Goal: Task Accomplishment & Management: Manage account settings

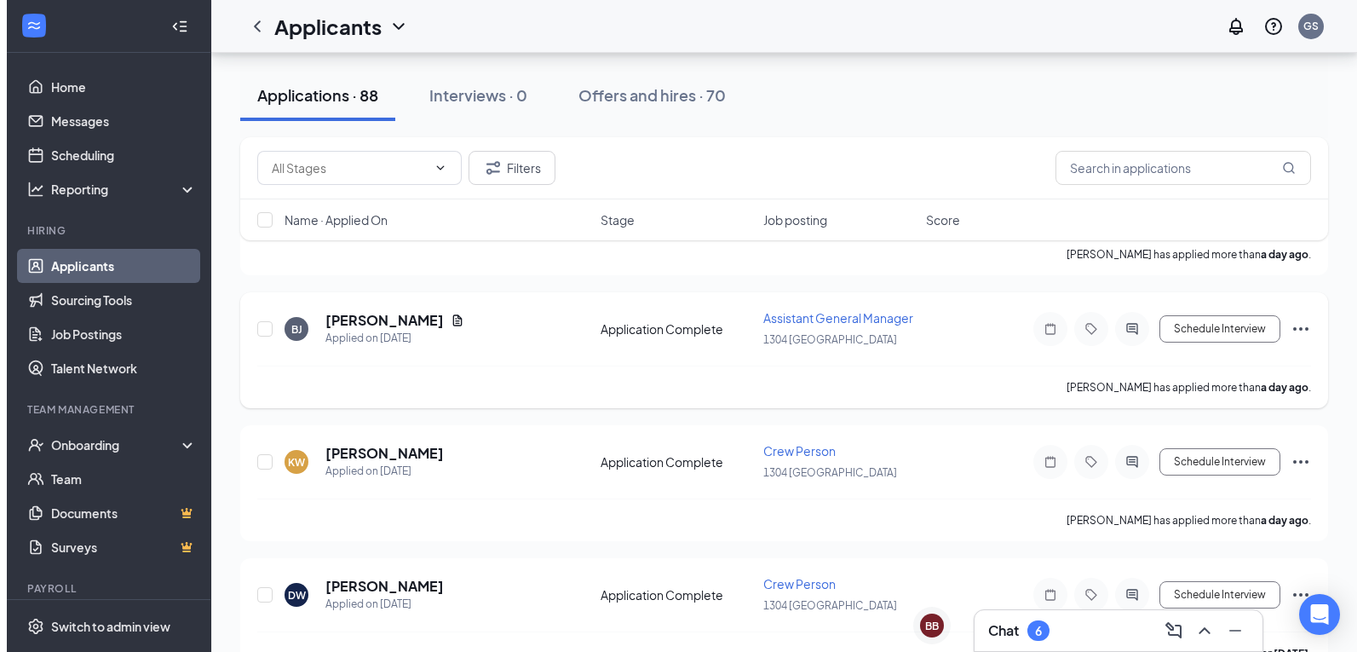
scroll to position [256, 0]
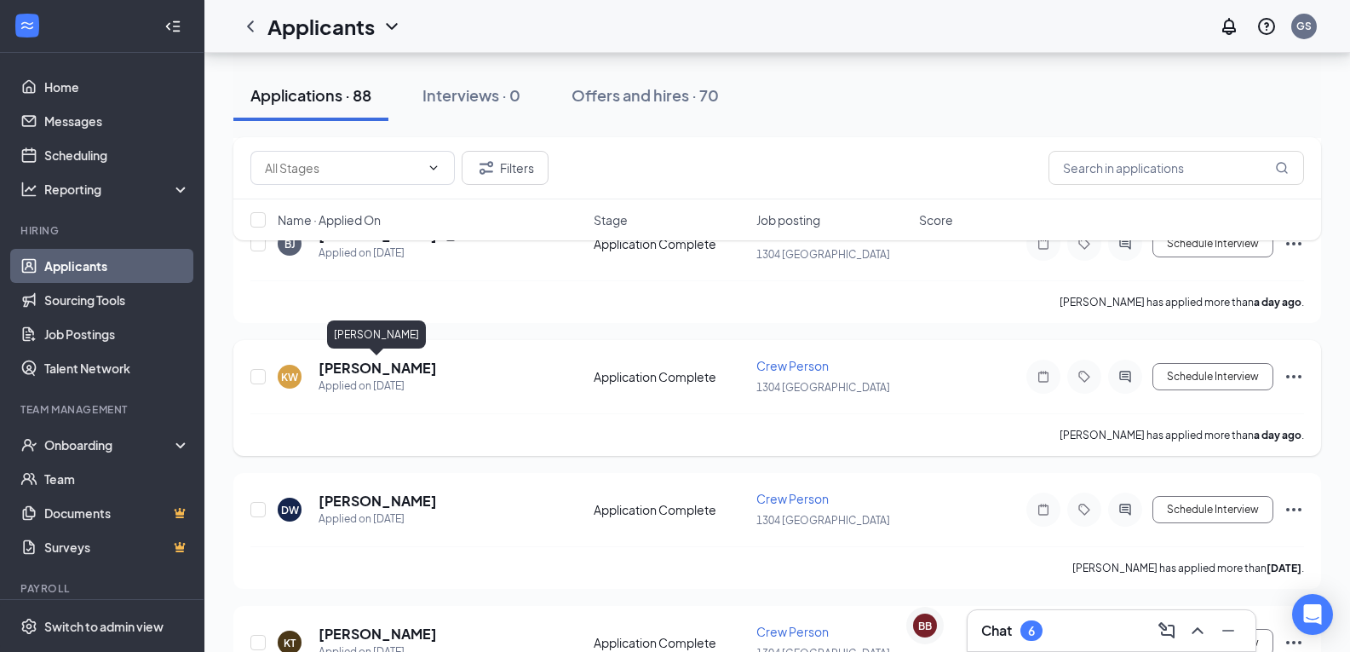
click at [370, 362] on h5 "[PERSON_NAME]" at bounding box center [378, 368] width 118 height 19
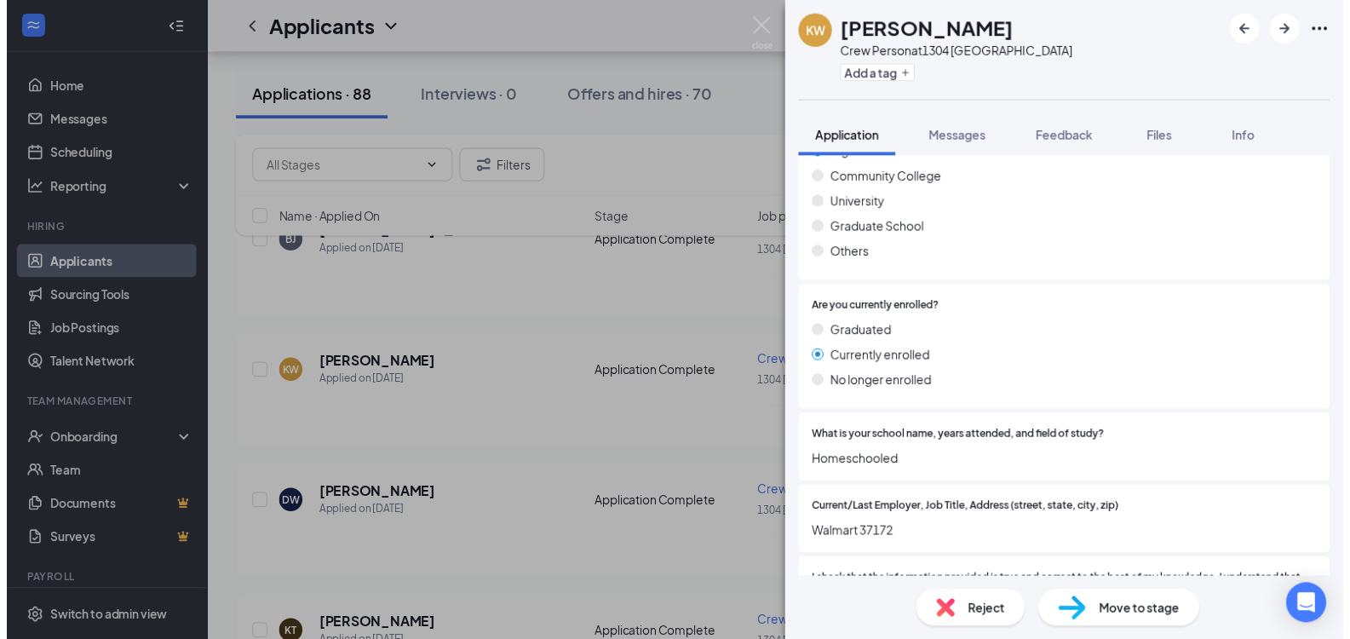
scroll to position [1619, 0]
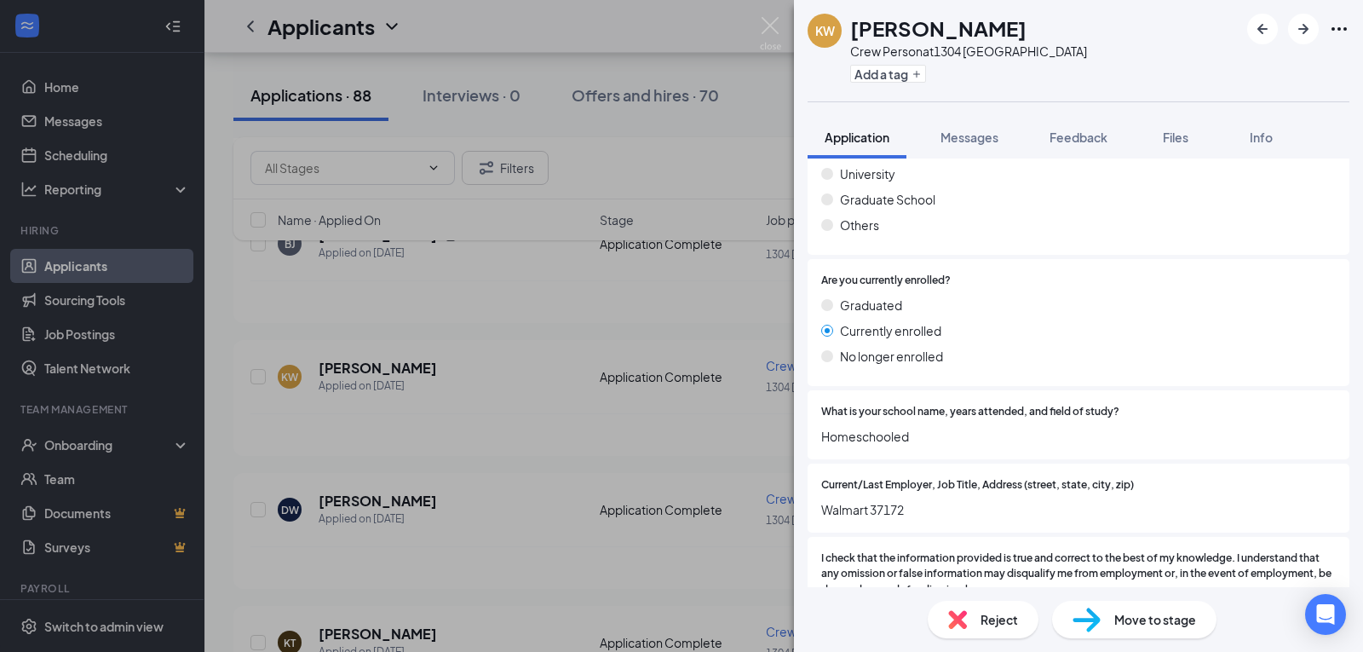
click at [547, 394] on div "KW [PERSON_NAME] Crew Person at 1304 [GEOGRAPHIC_DATA] Add a tag Application Me…" at bounding box center [681, 326] width 1363 height 652
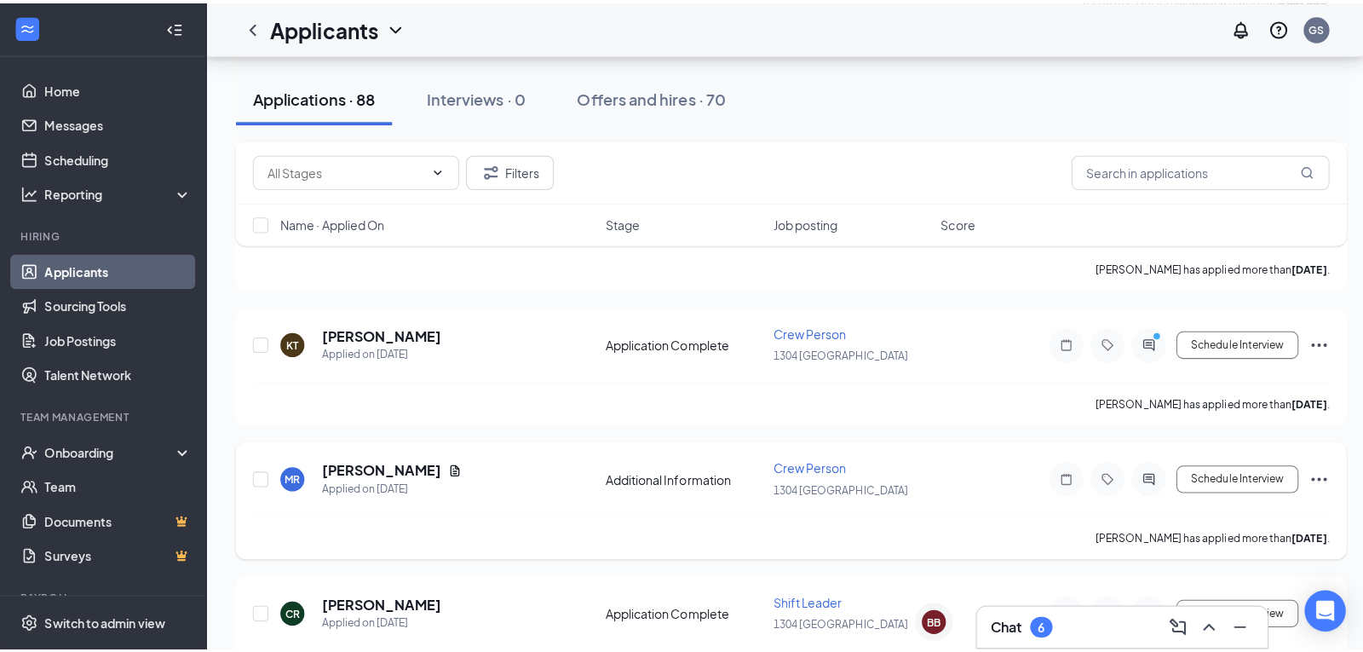
scroll to position [596, 0]
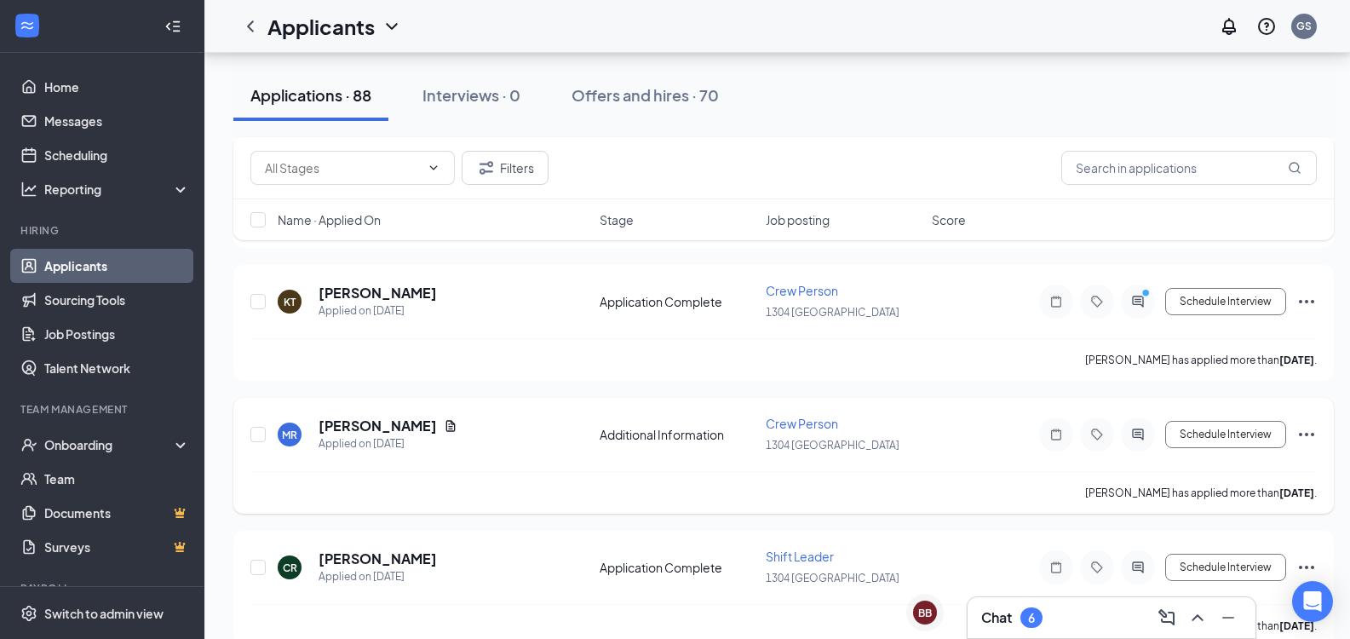
click at [501, 448] on div "[PERSON_NAME] Applied on [DATE]" at bounding box center [434, 435] width 312 height 36
click at [385, 421] on h5 "[PERSON_NAME]" at bounding box center [378, 426] width 118 height 19
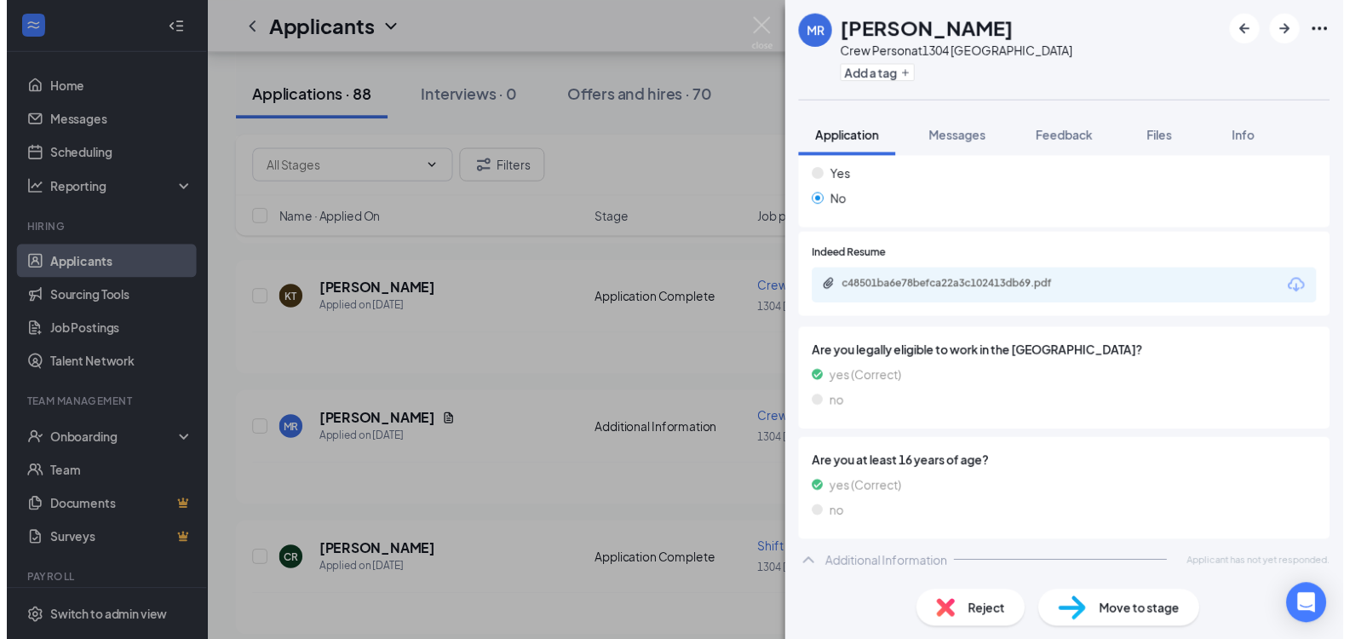
scroll to position [542, 0]
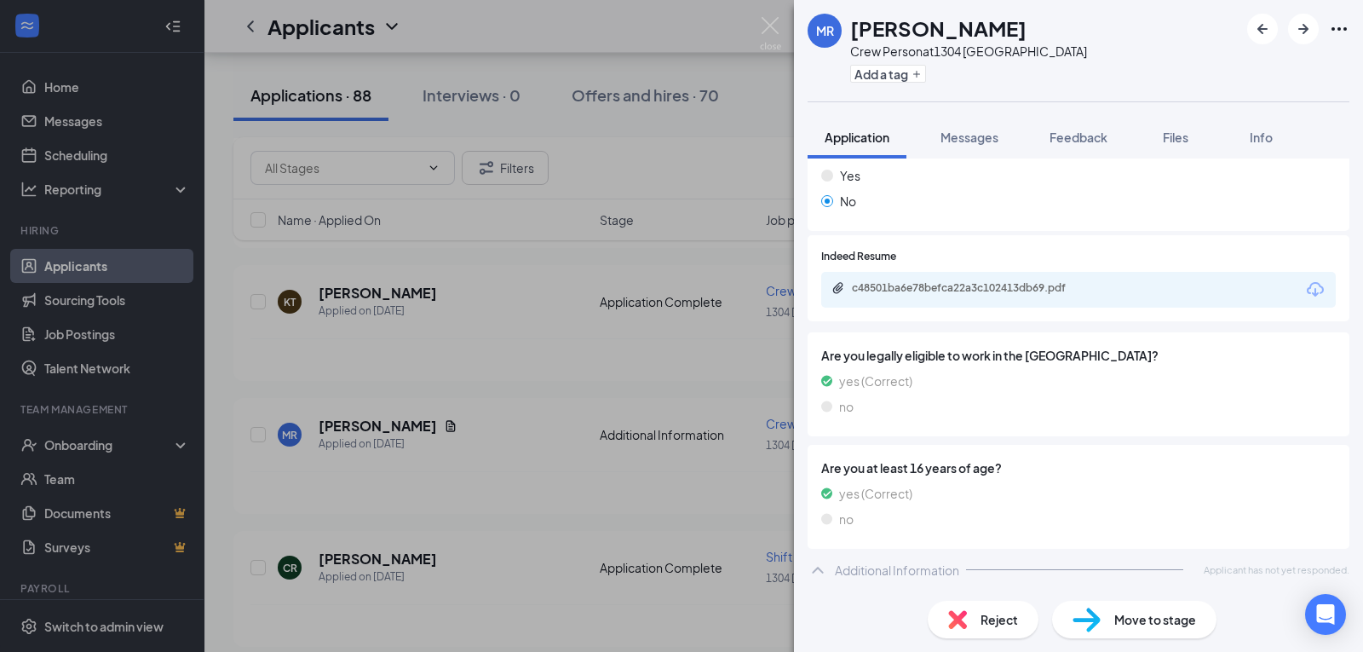
click at [493, 472] on div "[PERSON_NAME] Crew Person at 1304 [GEOGRAPHIC_DATA] Add a tag Application Messa…" at bounding box center [681, 326] width 1363 height 652
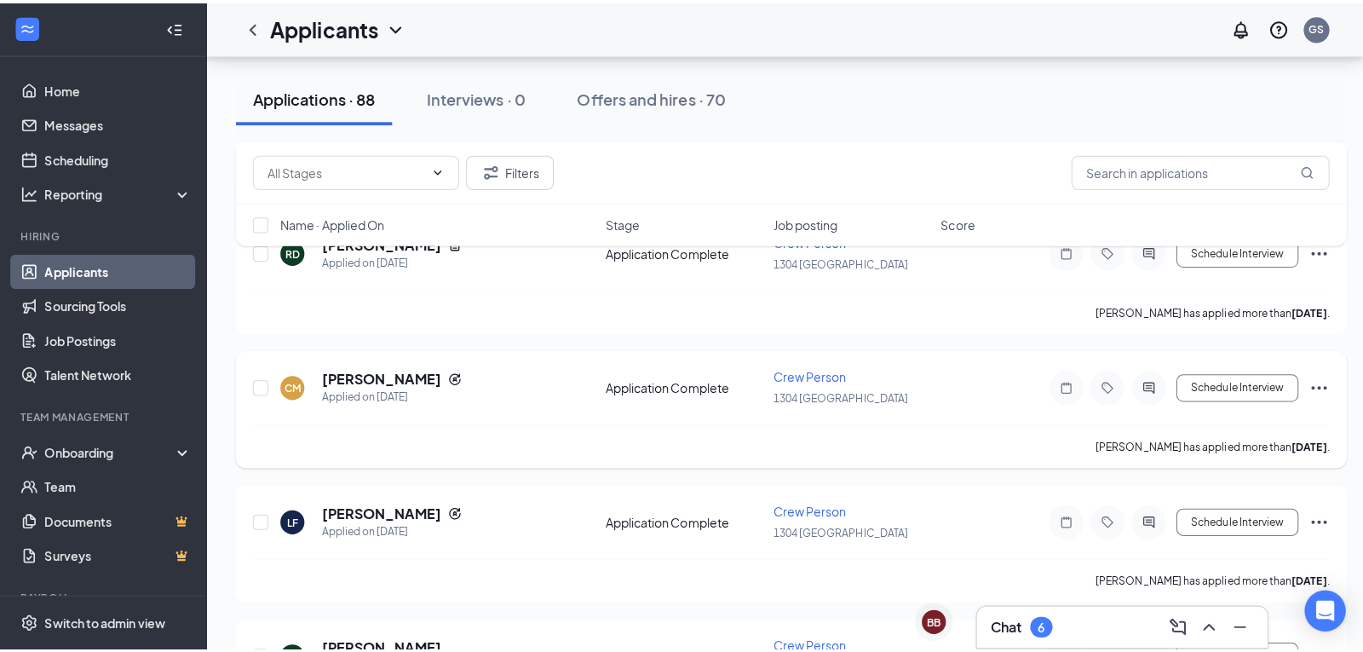
scroll to position [1448, 0]
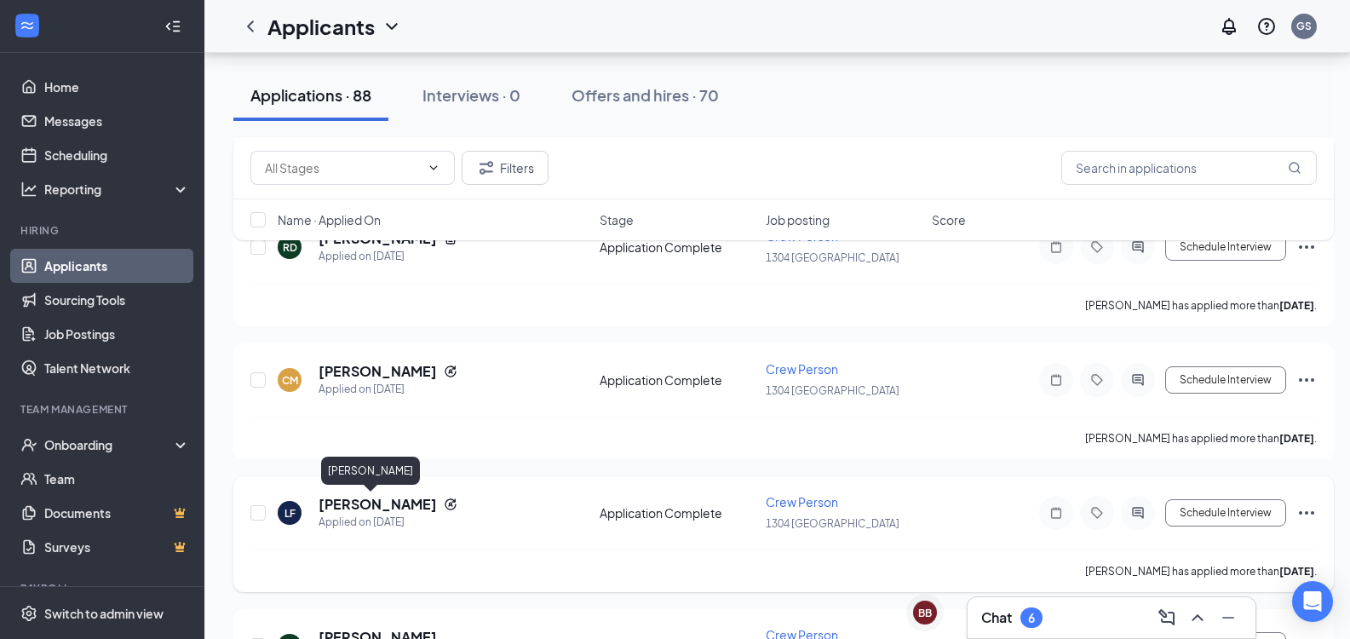
click at [364, 503] on h5 "[PERSON_NAME]" at bounding box center [378, 504] width 118 height 19
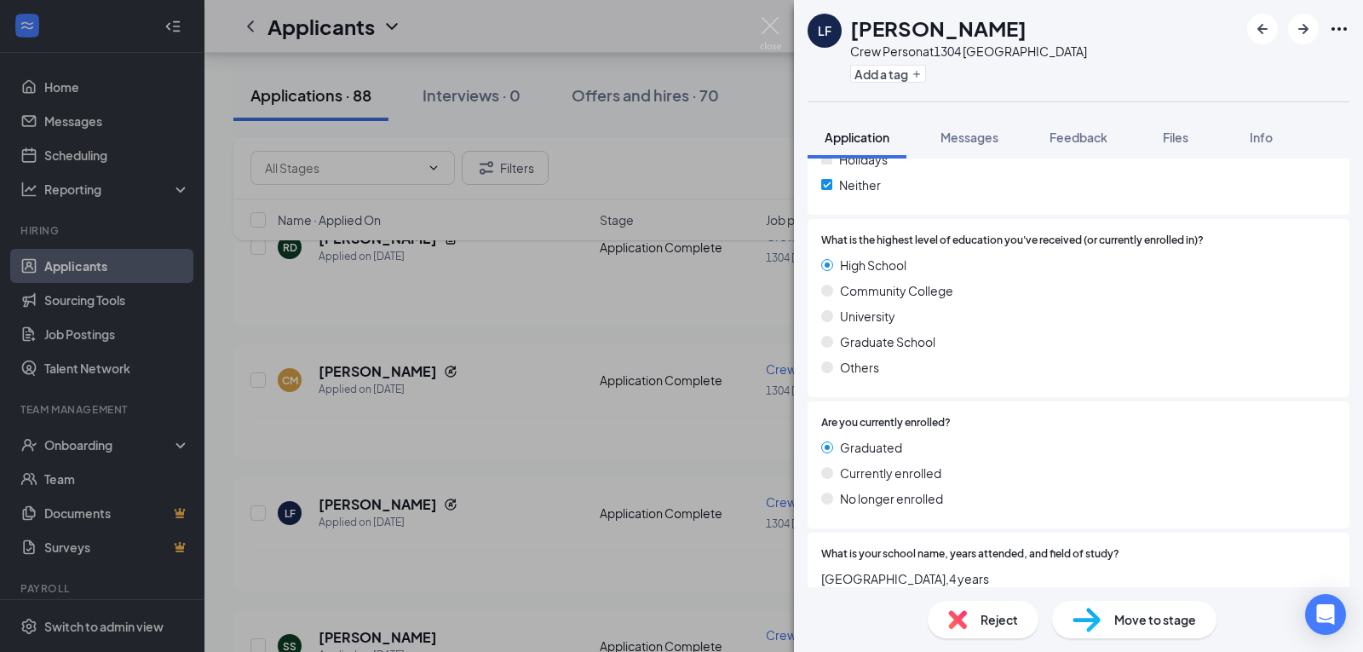
scroll to position [1619, 0]
click at [493, 448] on div "LF [PERSON_NAME] Crew Person at 1304 [GEOGRAPHIC_DATA] Add a tag Application Me…" at bounding box center [681, 326] width 1363 height 652
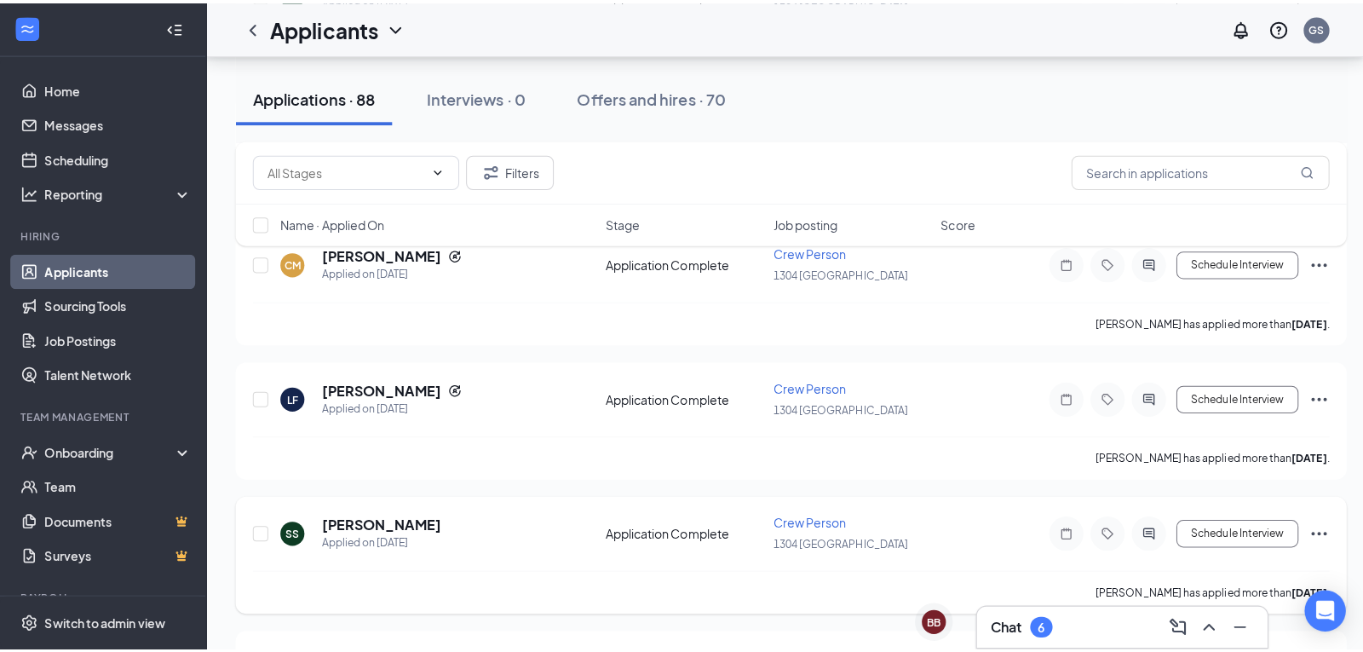
scroll to position [1619, 0]
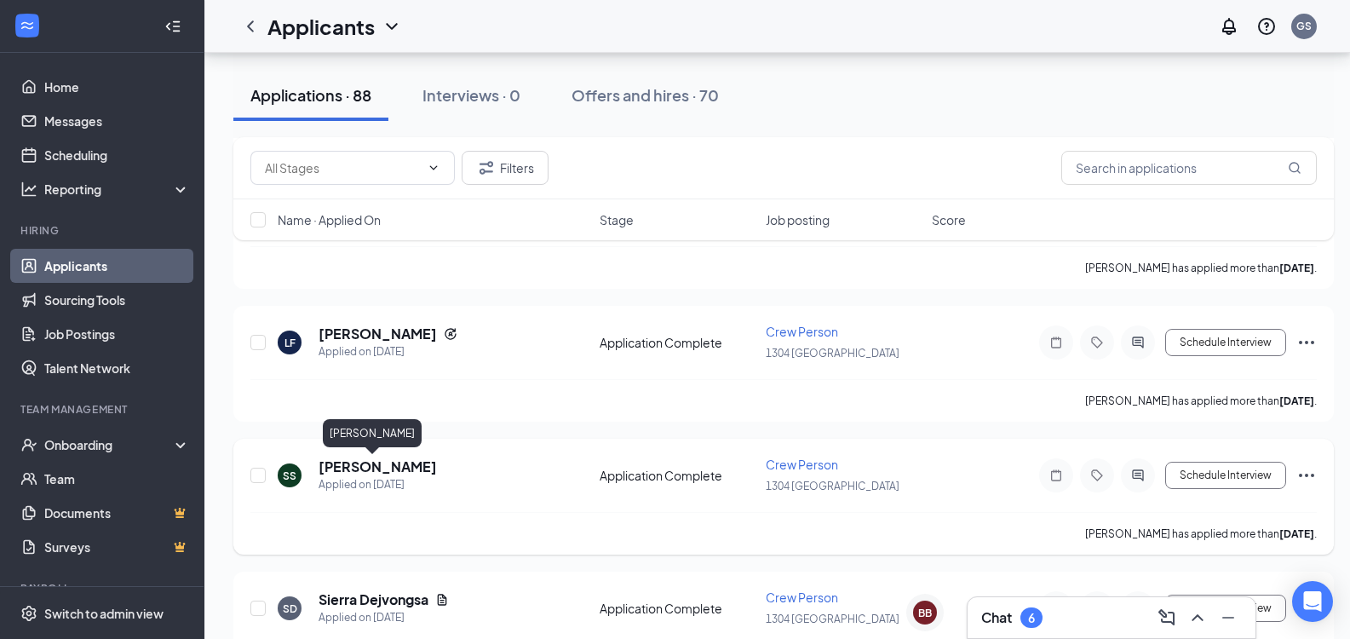
click at [360, 467] on h5 "[PERSON_NAME]" at bounding box center [378, 466] width 118 height 19
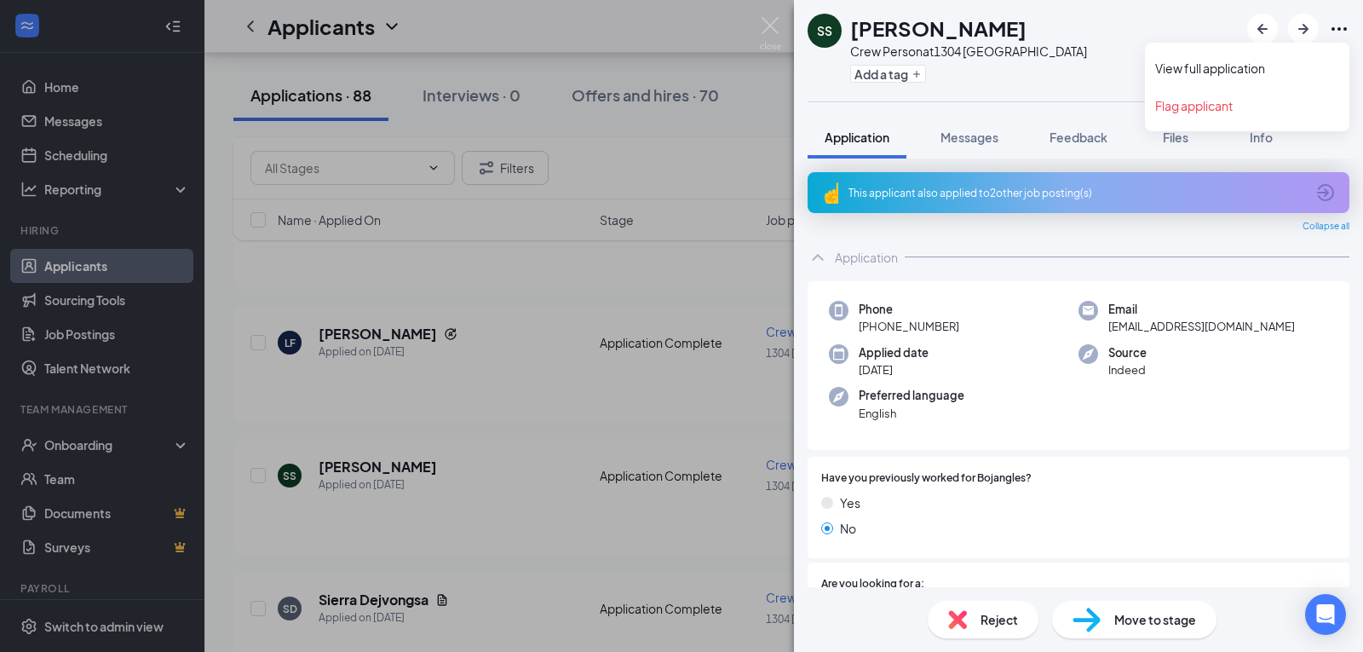
click at [1339, 31] on icon "Ellipses" at bounding box center [1338, 28] width 15 height 3
click at [1281, 66] on link "View full application" at bounding box center [1247, 68] width 184 height 17
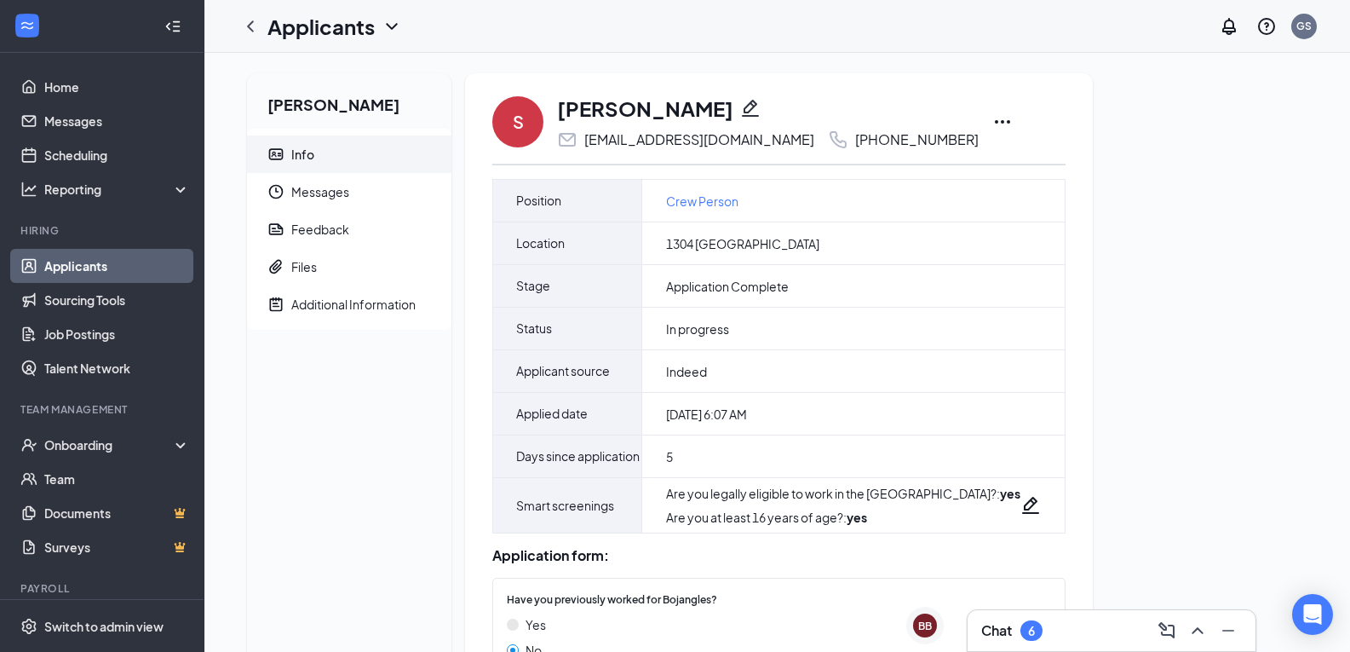
click at [992, 119] on icon "Ellipses" at bounding box center [1002, 122] width 20 height 20
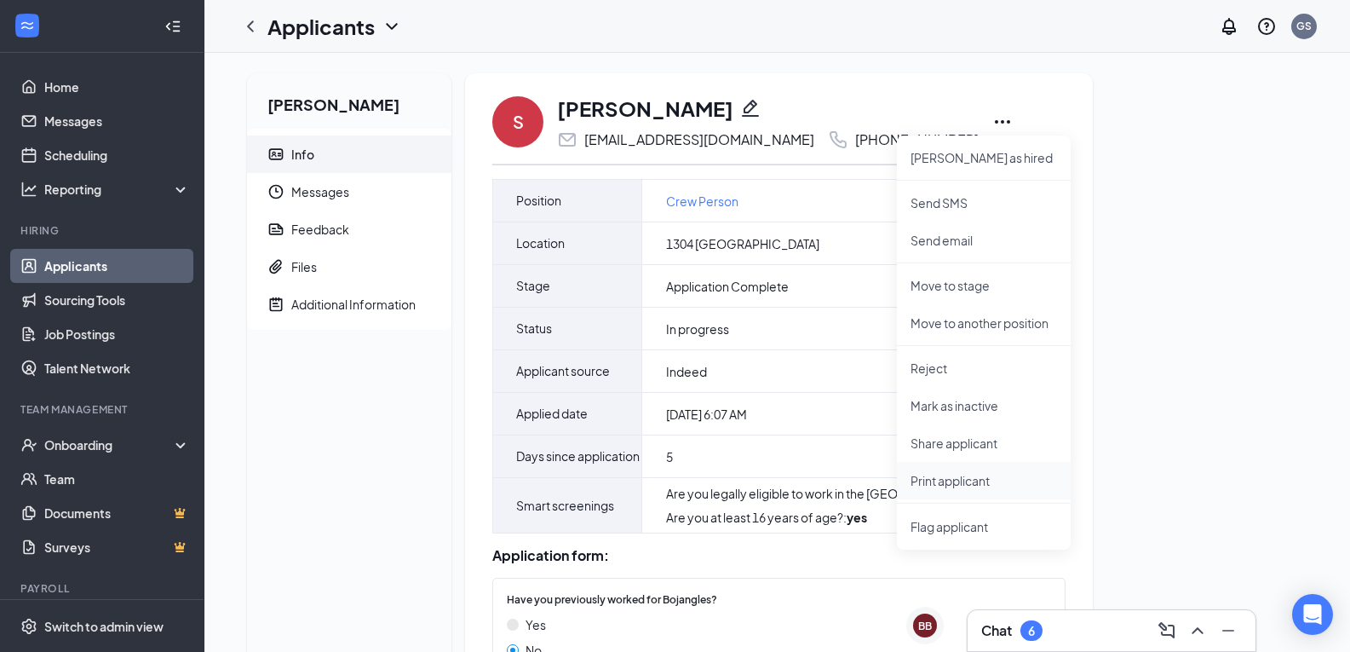
click at [943, 484] on p "Print applicant" at bounding box center [984, 480] width 147 height 17
